Goal: Task Accomplishment & Management: Manage account settings

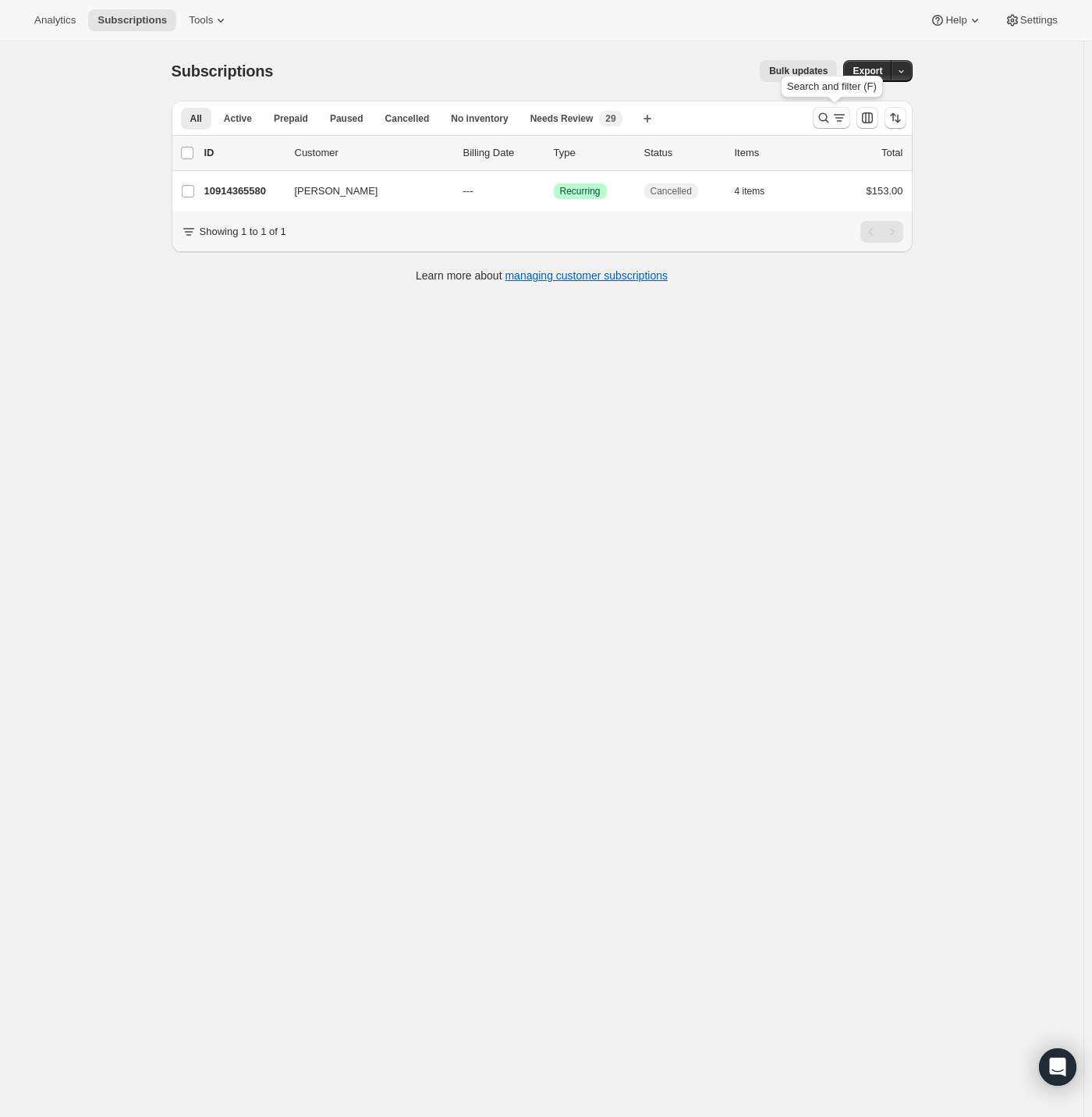
click at [830, 116] on icon "Search and filter results" at bounding box center [823, 118] width 16 height 16
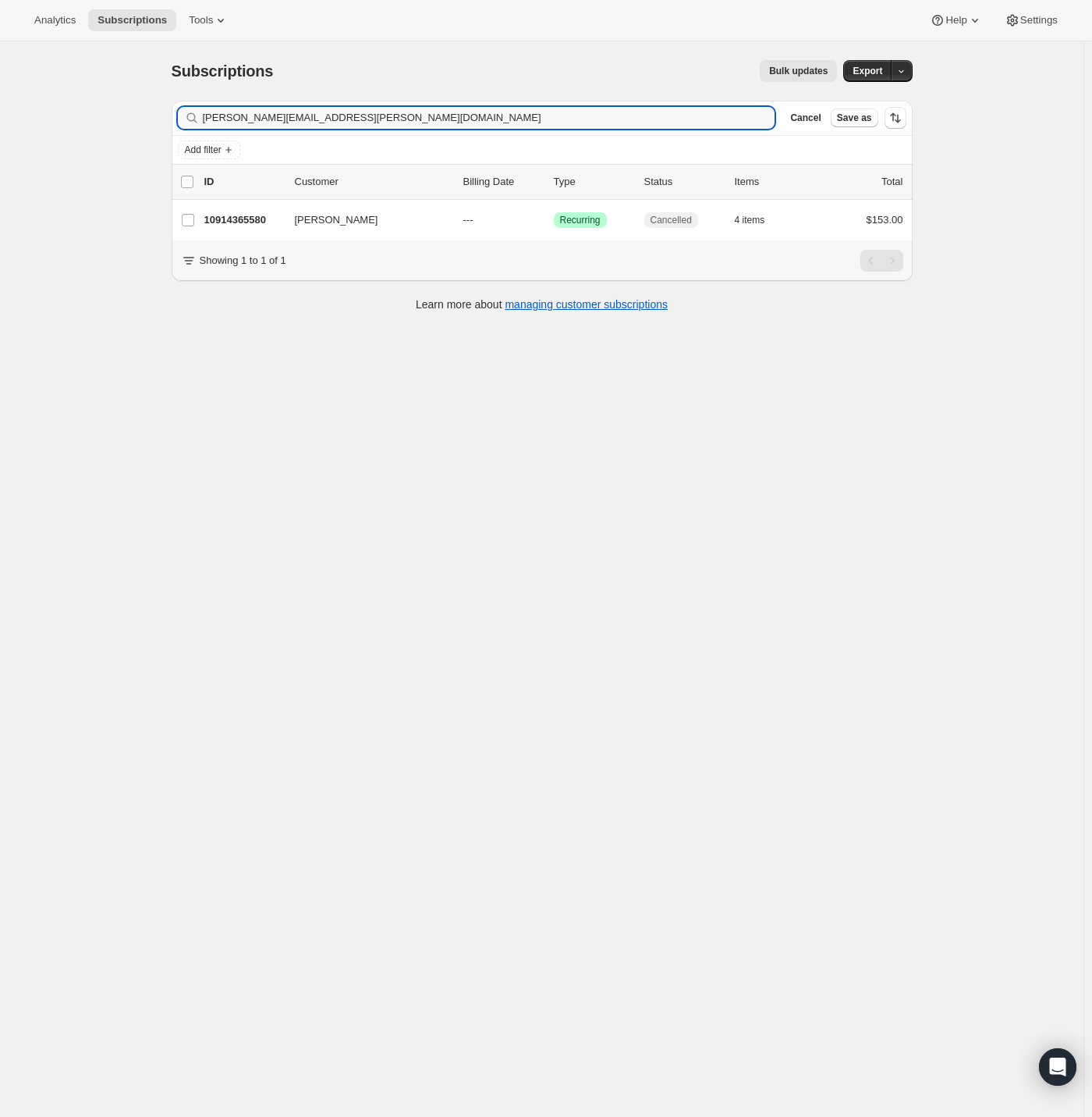
drag, startPoint x: 401, startPoint y: 121, endPoint x: 64, endPoint y: 125, distance: 337.0
click at [78, 124] on div "Subscriptions. This page is ready Subscriptions Bulk updates More actions Bulk …" at bounding box center [541, 600] width 1084 height 1117
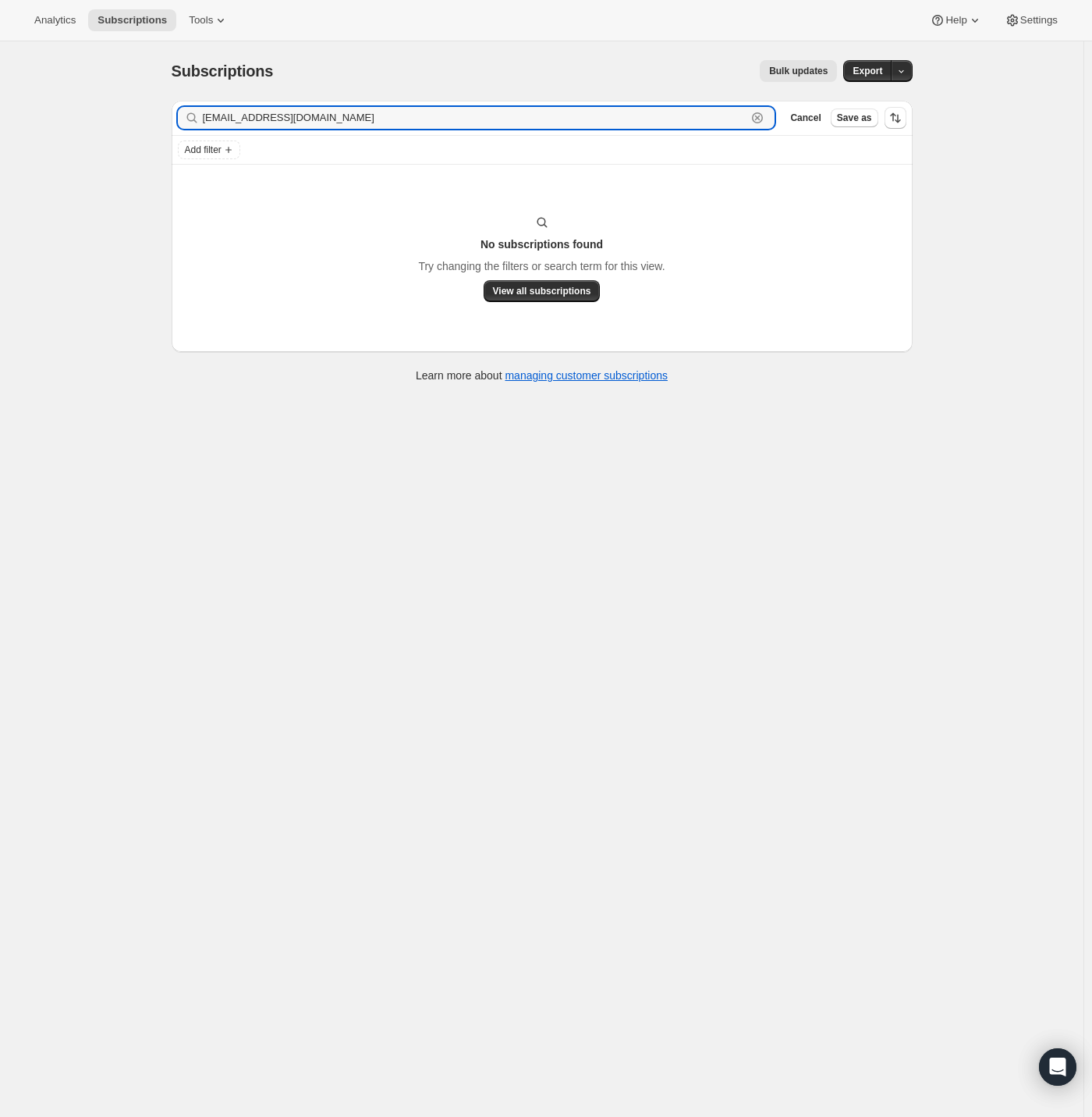
drag, startPoint x: 361, startPoint y: 118, endPoint x: 41, endPoint y: 124, distance: 320.1
click at [32, 114] on div "Subscriptions. This page is ready Subscriptions Bulk updates More actions Bulk …" at bounding box center [541, 600] width 1084 height 1117
paste input "[PERSON_NAME]"
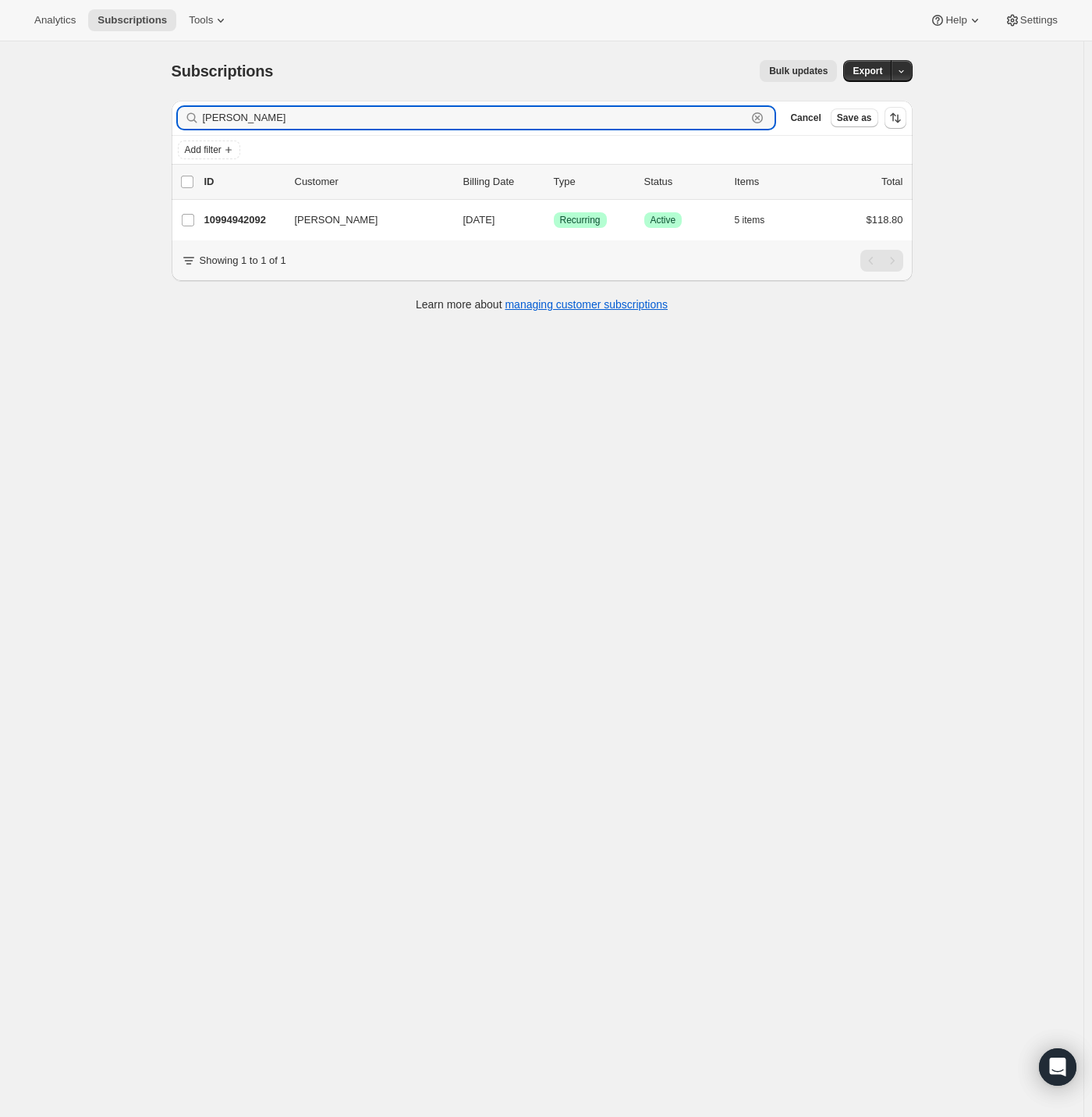
type input "[PERSON_NAME]"
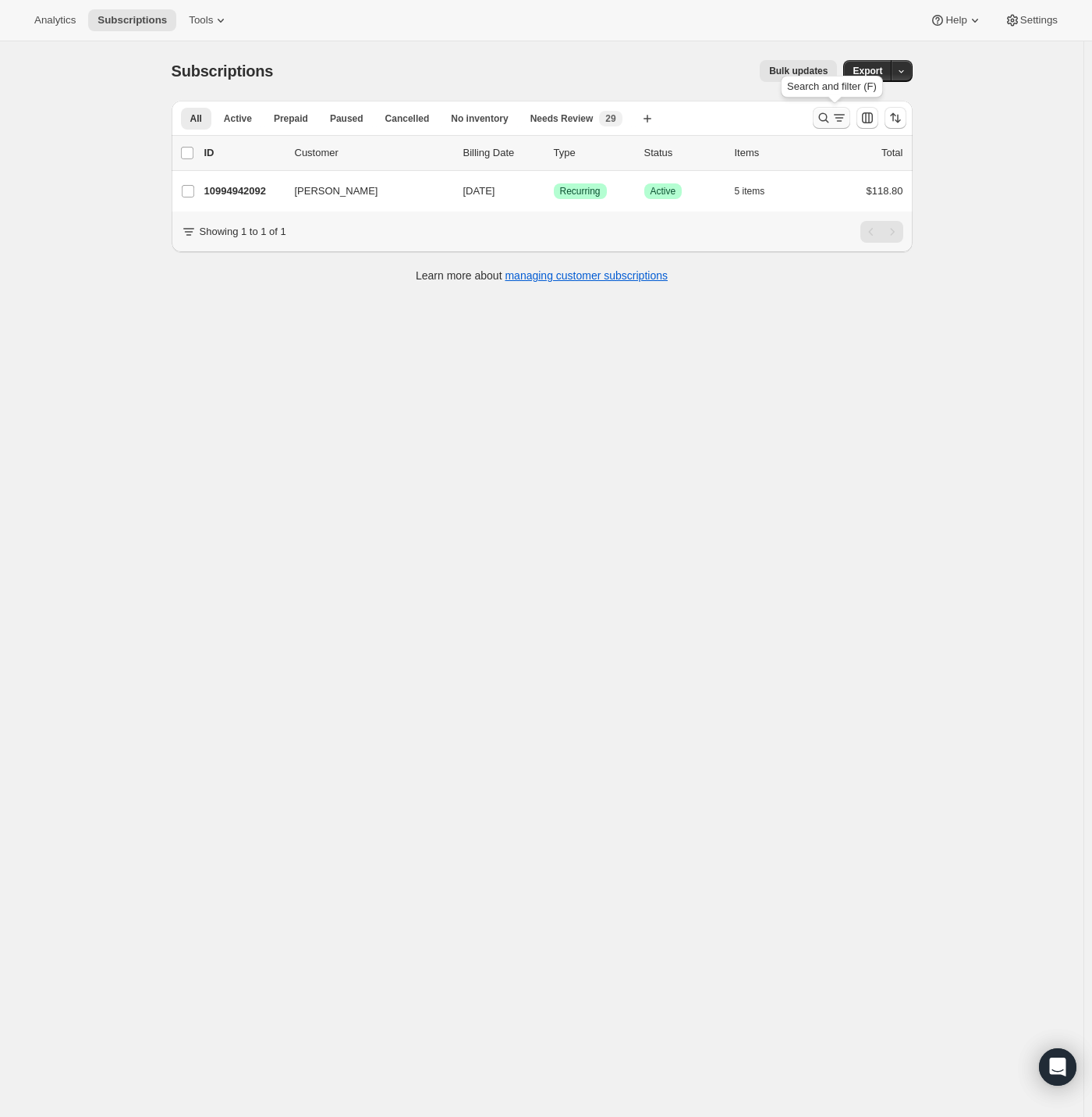
click at [823, 116] on icon "Search and filter results" at bounding box center [823, 118] width 10 height 10
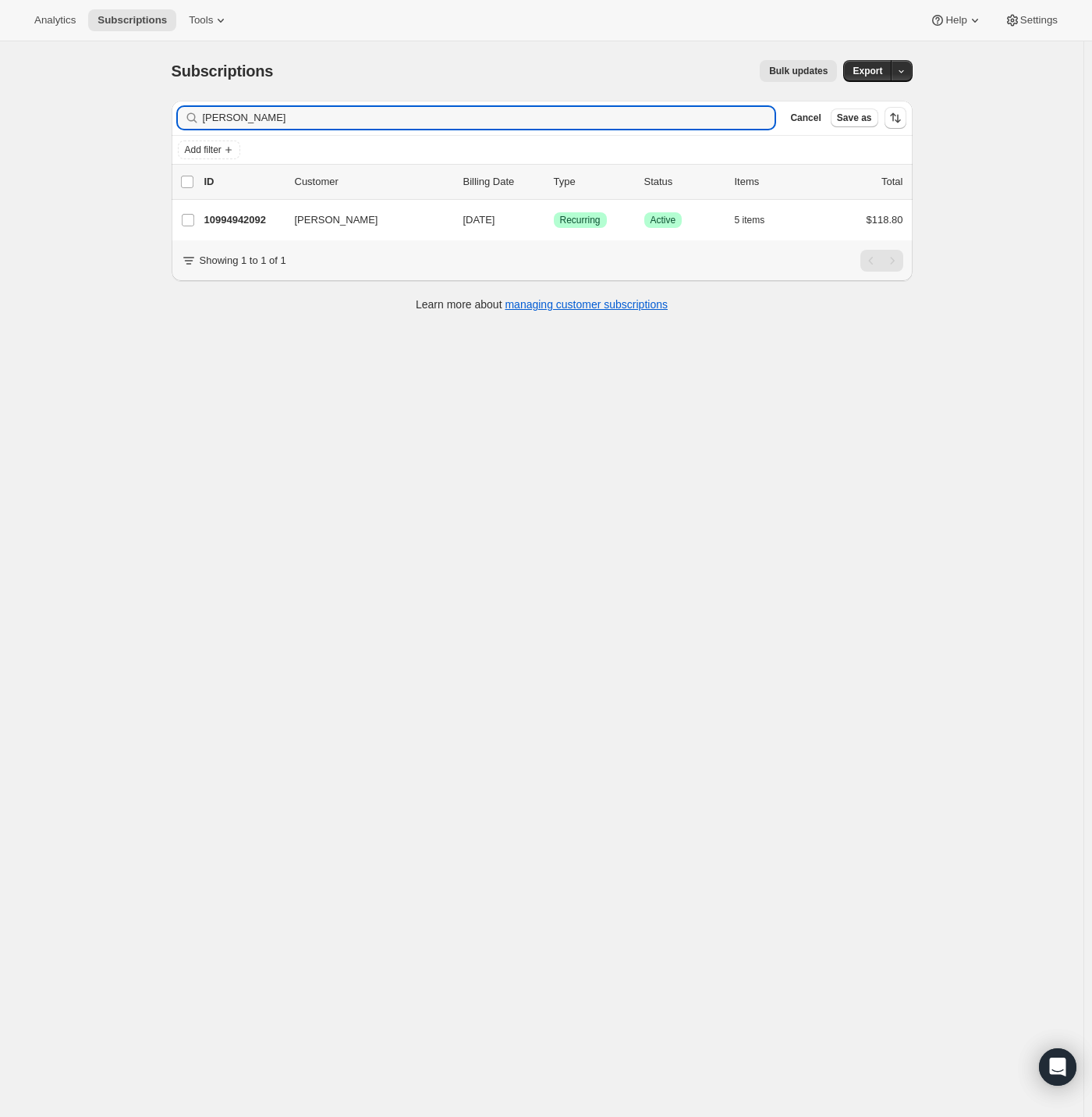
drag, startPoint x: 328, startPoint y: 116, endPoint x: 9, endPoint y: 122, distance: 319.1
click at [27, 121] on div "Subscriptions. This page is ready Subscriptions Bulk updates More actions Bulk …" at bounding box center [541, 600] width 1084 height 1117
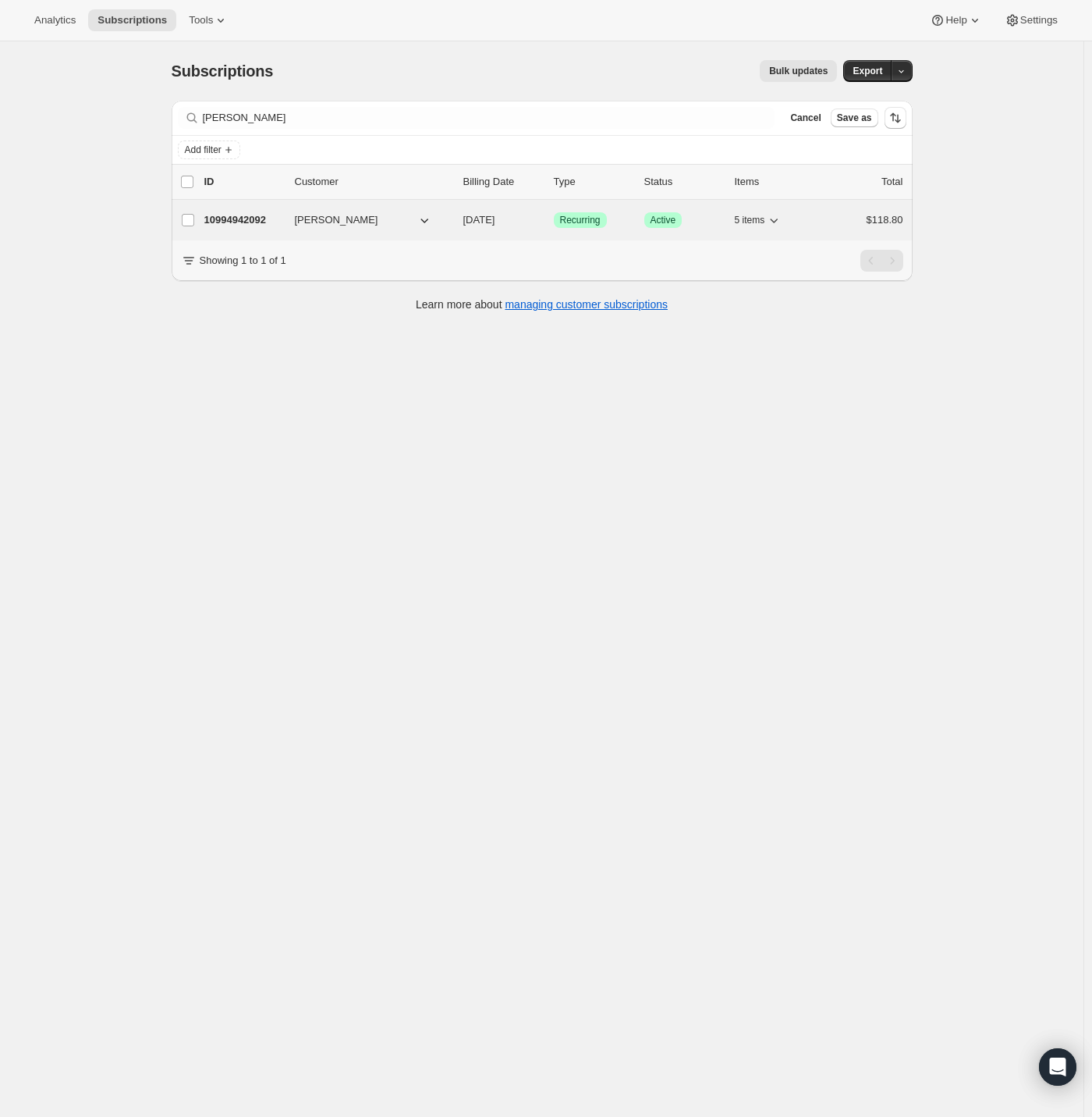
click at [311, 222] on span "[PERSON_NAME]" at bounding box center [337, 220] width 84 height 16
click at [350, 213] on span "[PERSON_NAME]" at bounding box center [337, 220] width 84 height 16
click at [250, 216] on p "10994942092" at bounding box center [244, 220] width 78 height 16
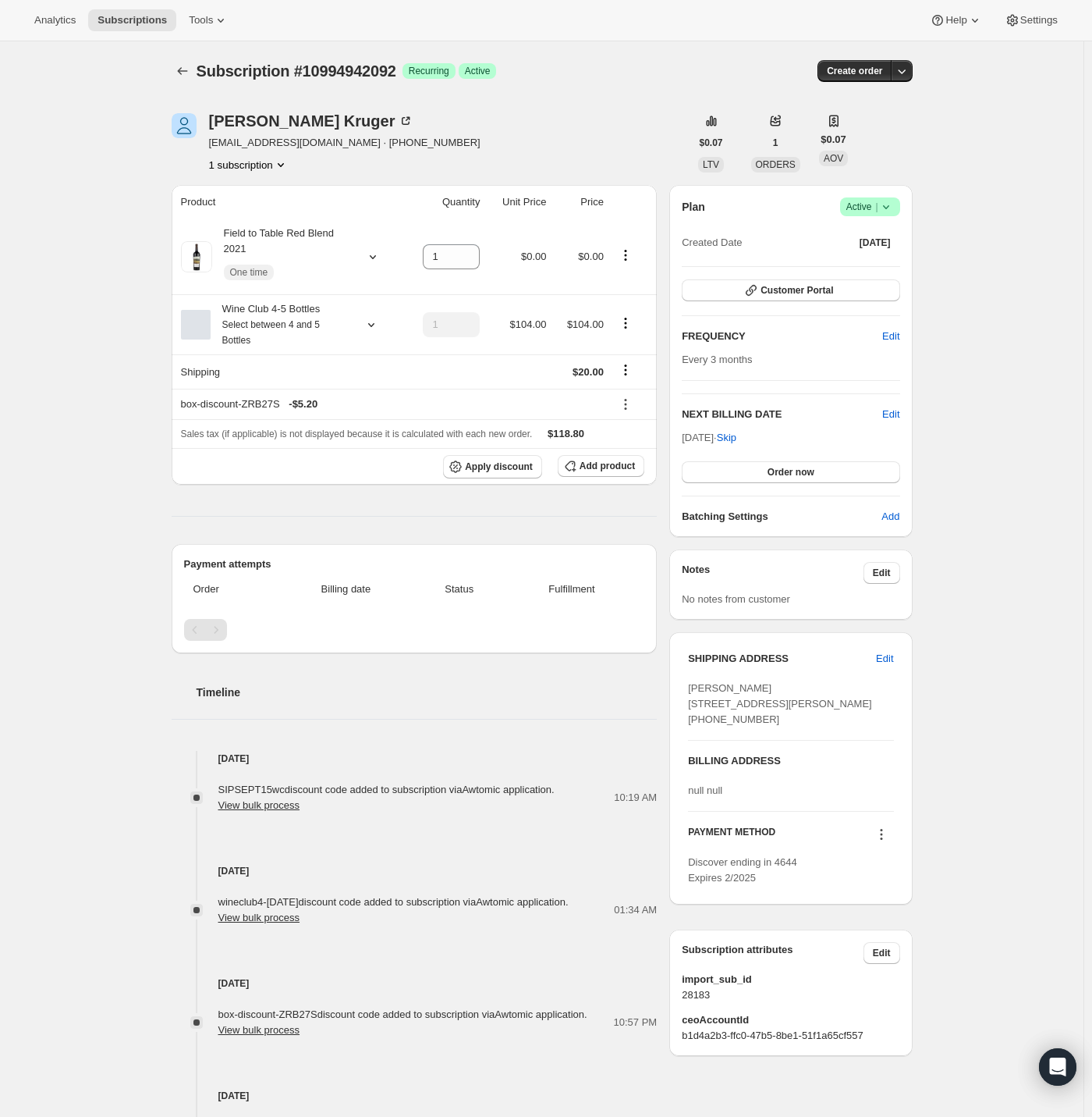
click at [888, 204] on icon at bounding box center [886, 206] width 16 height 16
click at [883, 260] on span "Cancel subscription" at bounding box center [868, 264] width 88 height 12
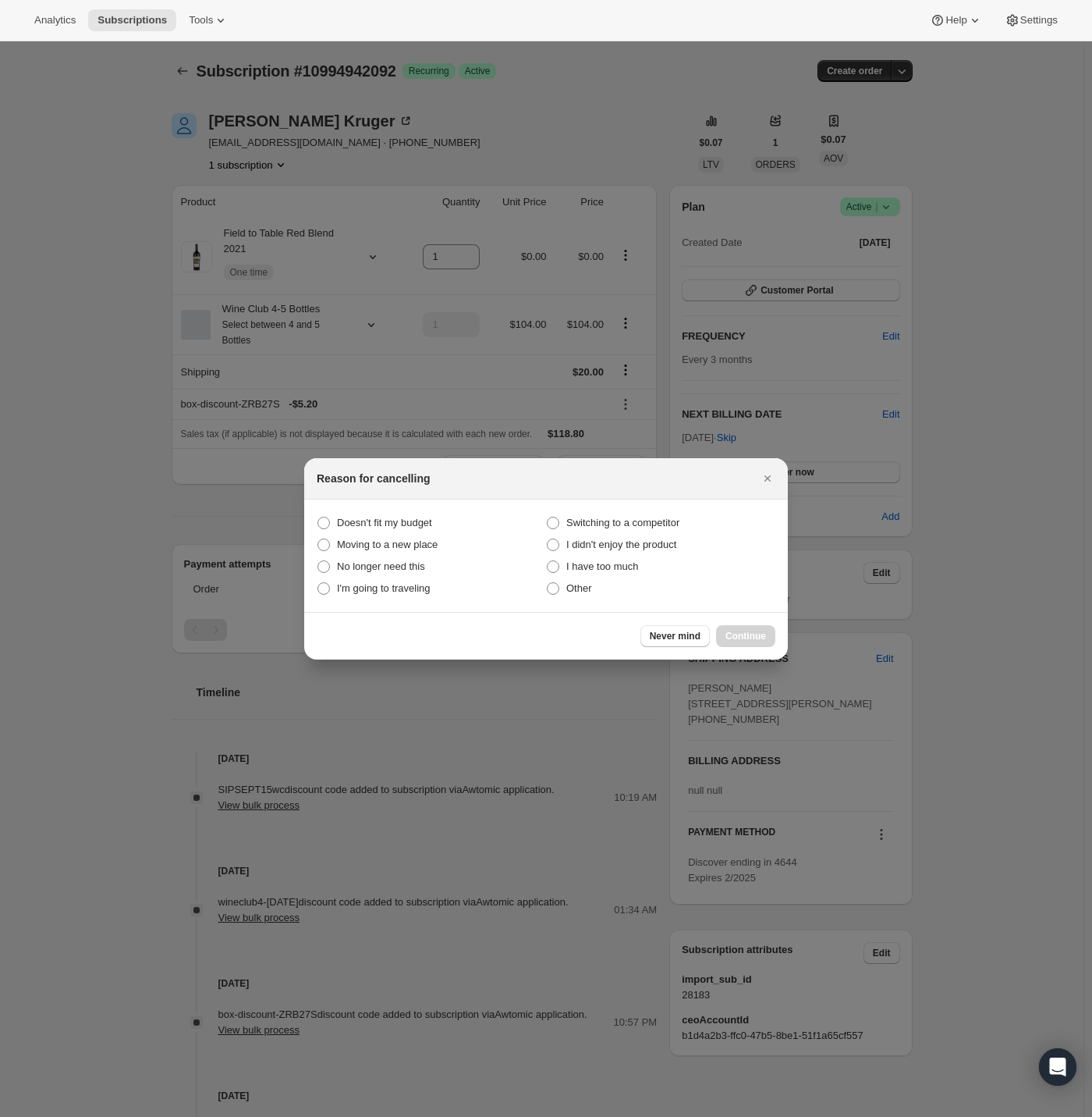
drag, startPoint x: 384, startPoint y: 516, endPoint x: 478, endPoint y: 603, distance: 128.1
click at [384, 517] on span "Doesn't fit my budget" at bounding box center [385, 522] width 95 height 12
click at [318, 517] on budget "Doesn't fit my budget" at bounding box center [318, 517] width 1 height 1
radio budget "true"
click at [747, 632] on span "Continue" at bounding box center [745, 635] width 41 height 12
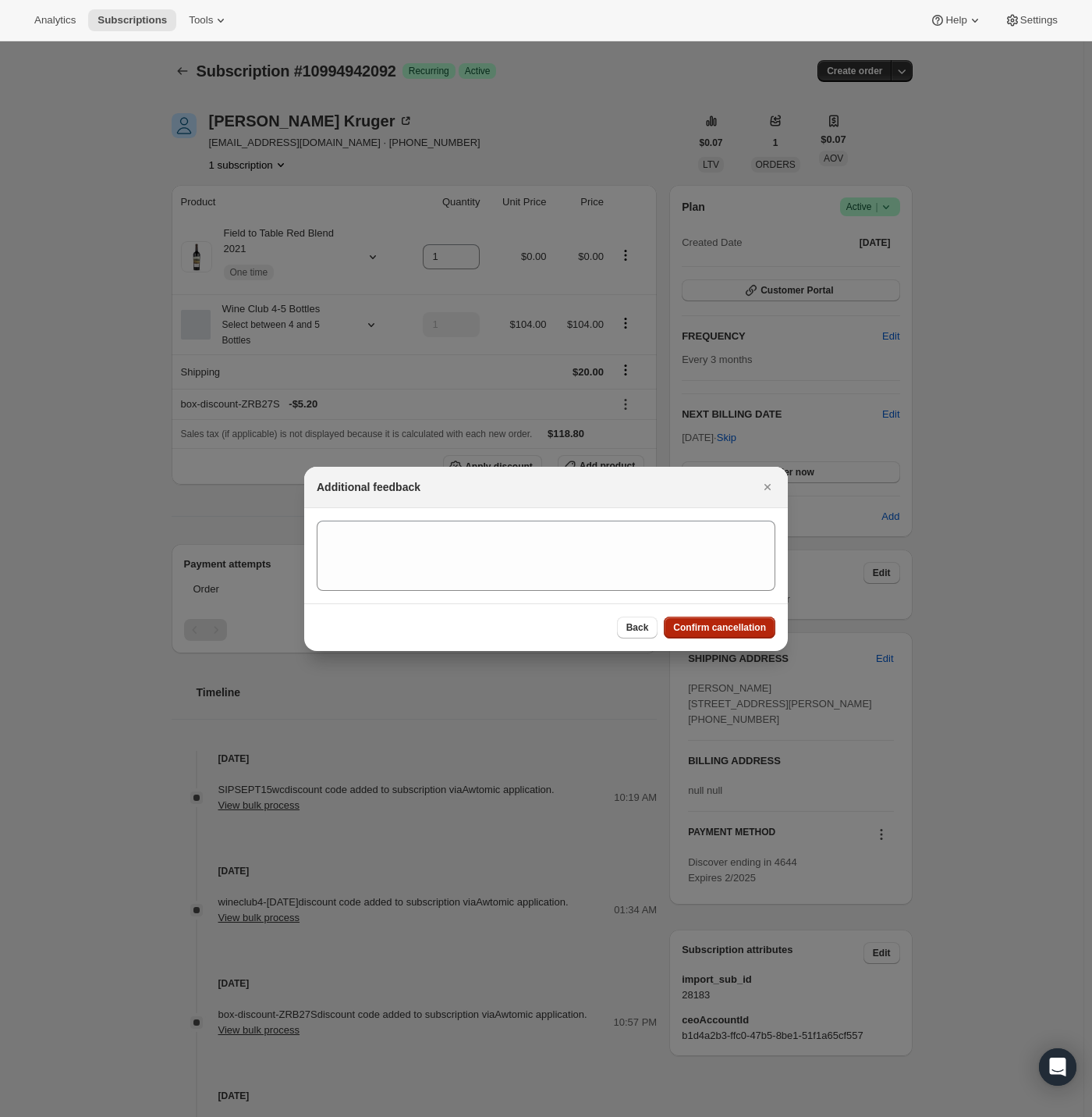
click at [708, 634] on button "Confirm cancellation" at bounding box center [720, 627] width 112 height 22
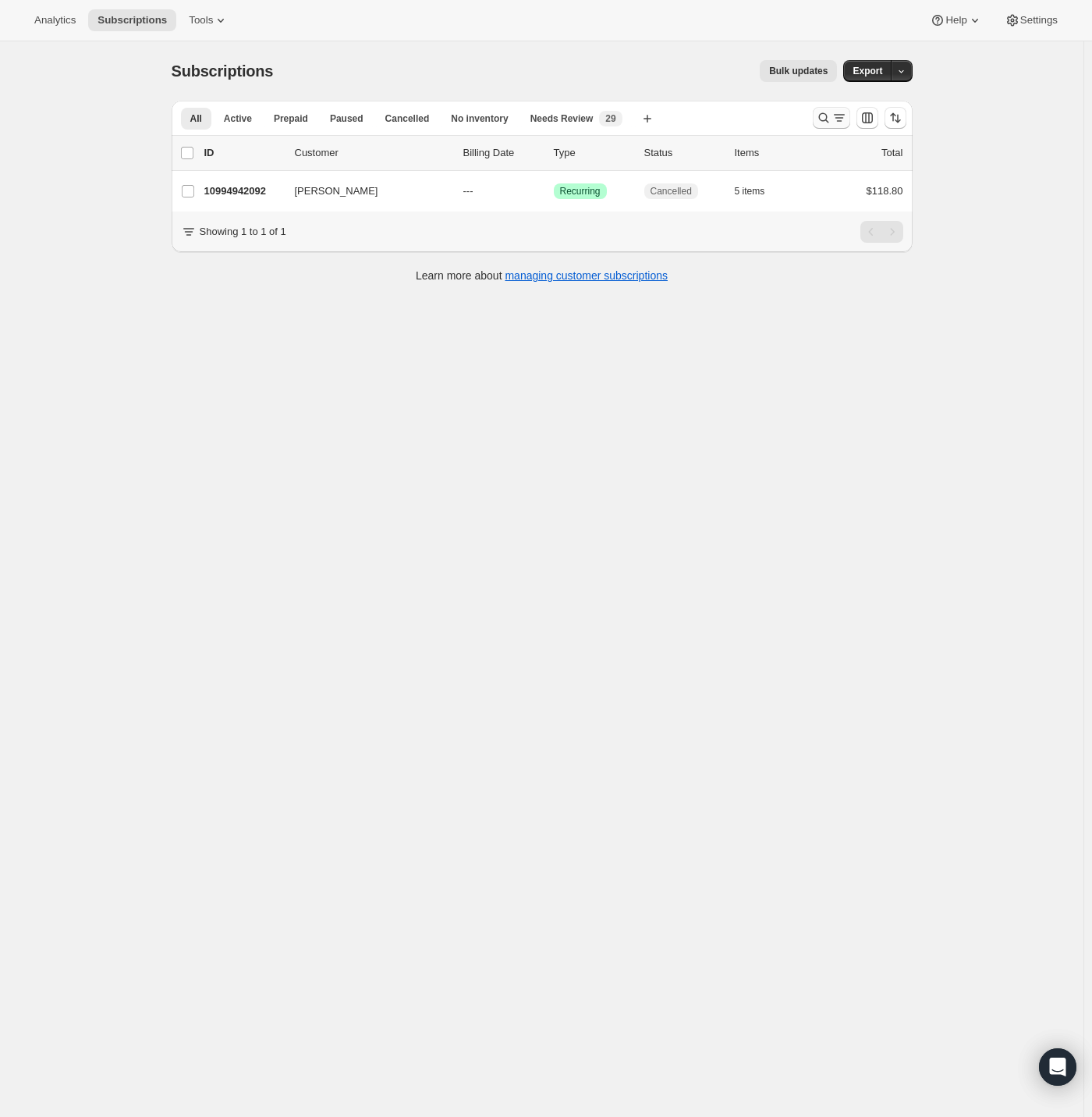
click at [832, 119] on icon "Search and filter results" at bounding box center [823, 118] width 16 height 16
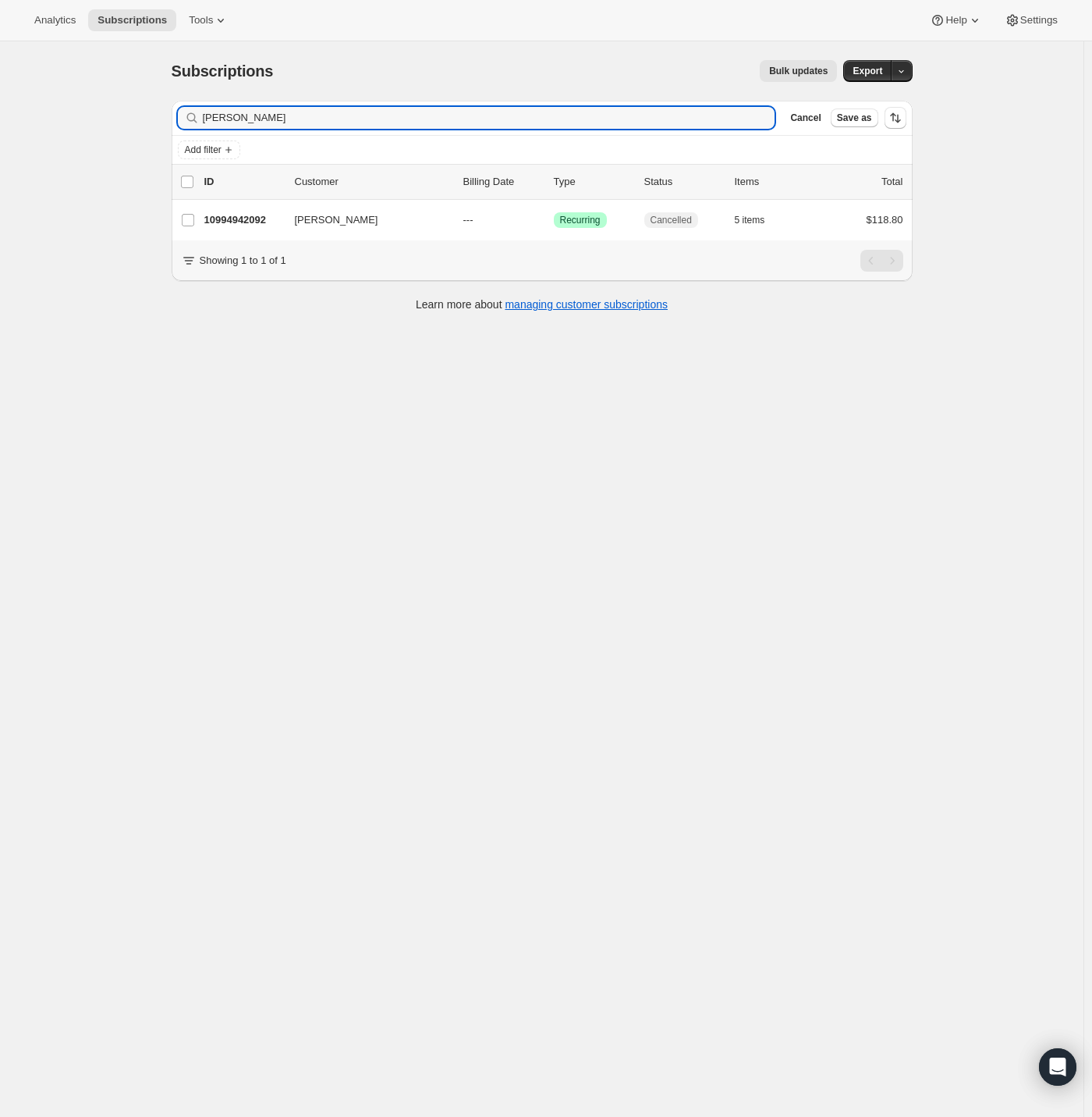
drag, startPoint x: 185, startPoint y: 121, endPoint x: 45, endPoint y: 125, distance: 140.1
click at [112, 122] on div "Subscriptions. This page is ready Subscriptions Bulk updates More actions Bulk …" at bounding box center [541, 600] width 1084 height 1117
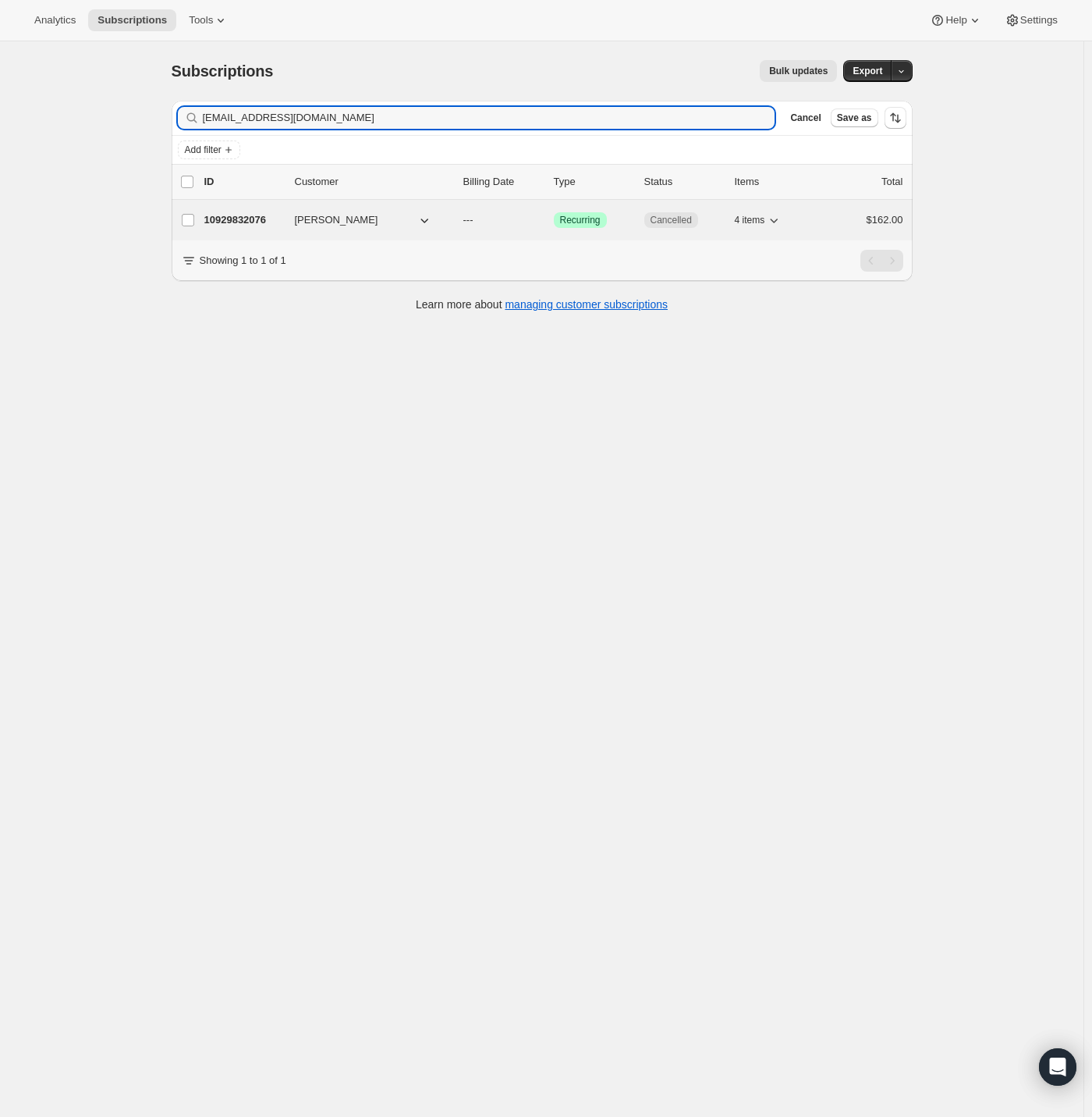
type input "[EMAIL_ADDRESS][DOMAIN_NAME]"
click at [303, 220] on span "[PERSON_NAME]" at bounding box center [337, 220] width 84 height 16
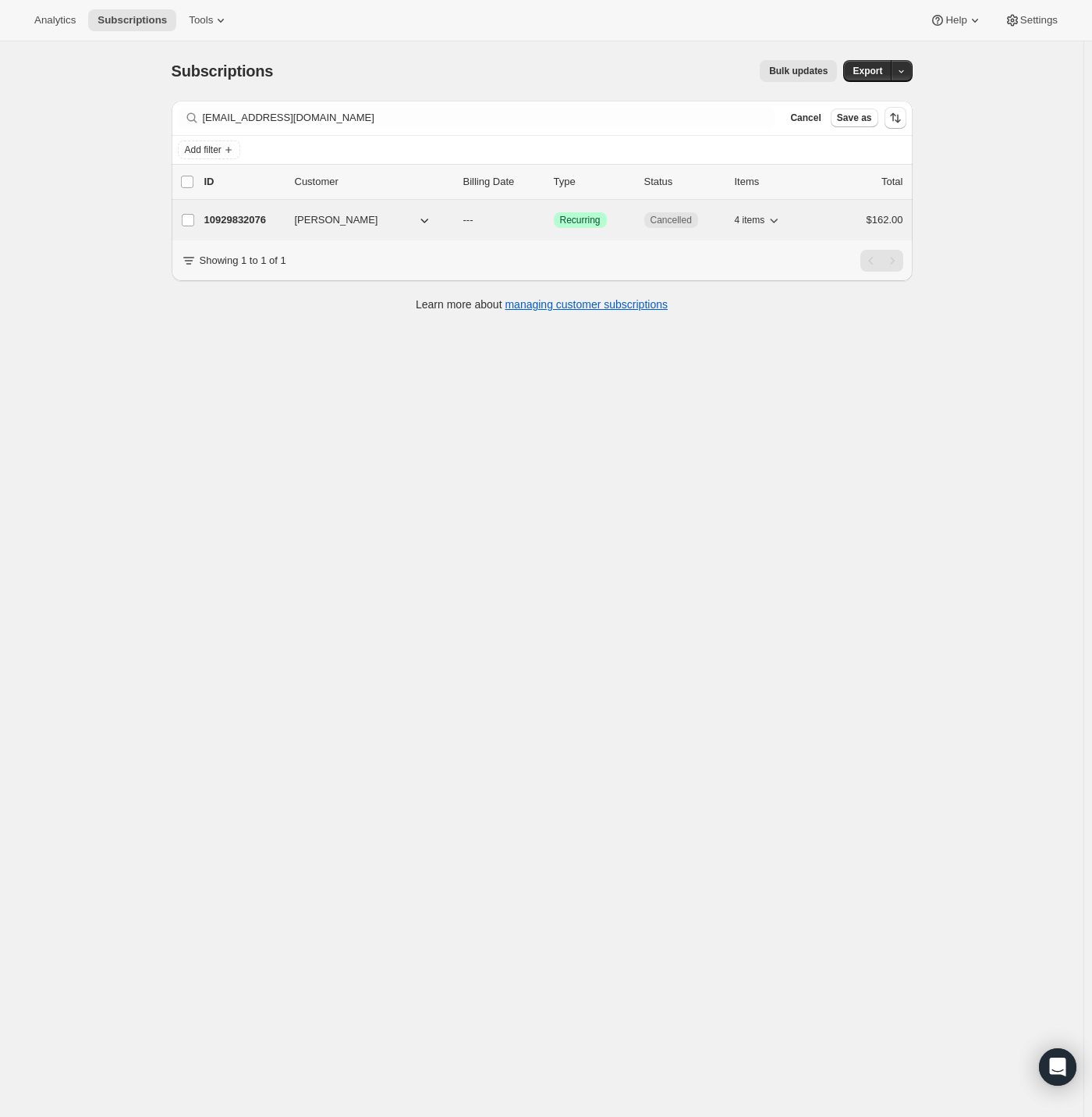
click at [228, 217] on p "10929832076" at bounding box center [244, 220] width 78 height 16
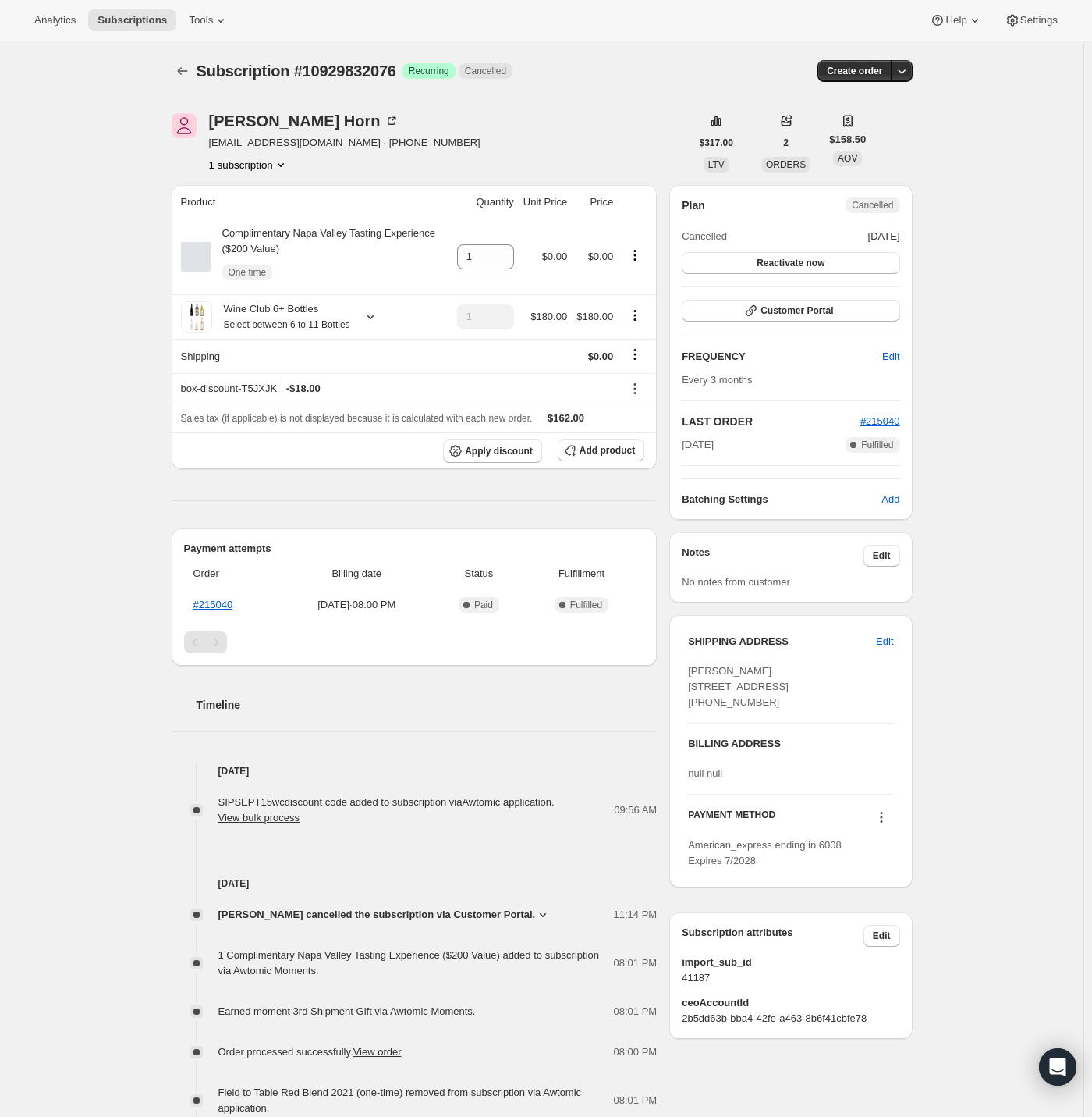
click at [594, 112] on div "[PERSON_NAME] [PERSON_NAME][EMAIL_ADDRESS][DOMAIN_NAME] · [PHONE_NUMBER] 1 subs…" at bounding box center [536, 786] width 754 height 1397
